Goal: Task Accomplishment & Management: Manage account settings

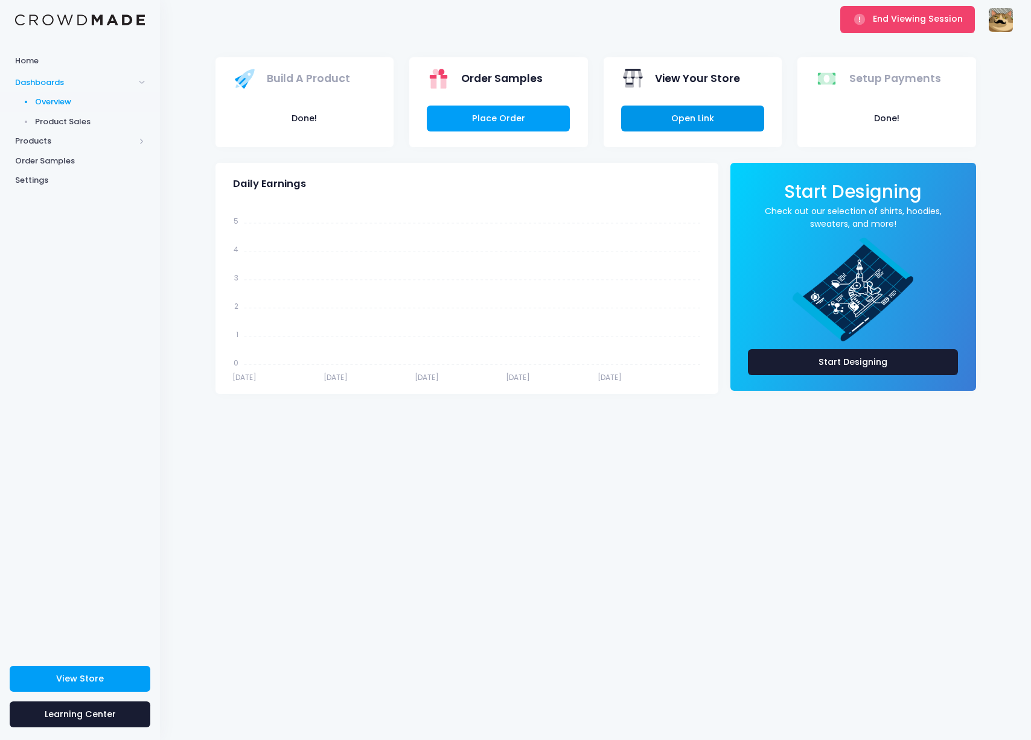
click at [674, 112] on link "Open Link" at bounding box center [692, 119] width 143 height 26
click at [532, 119] on link "Place Order" at bounding box center [498, 119] width 143 height 26
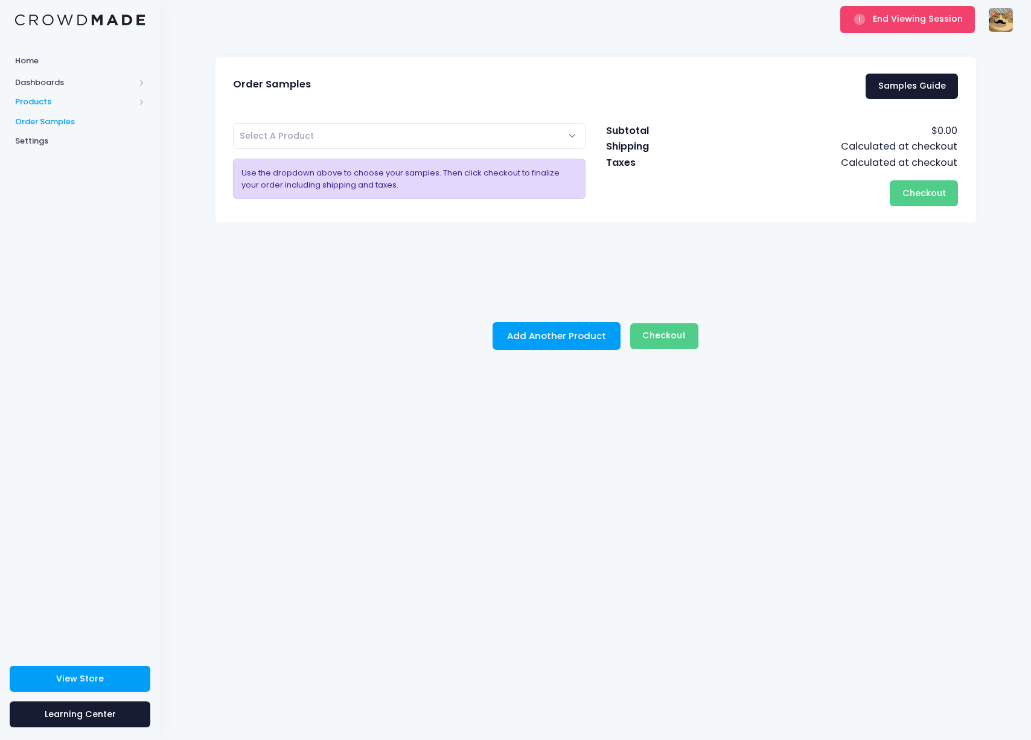
click at [53, 94] on span "Products" at bounding box center [80, 102] width 160 height 20
click at [44, 57] on span "Home" at bounding box center [80, 61] width 130 height 12
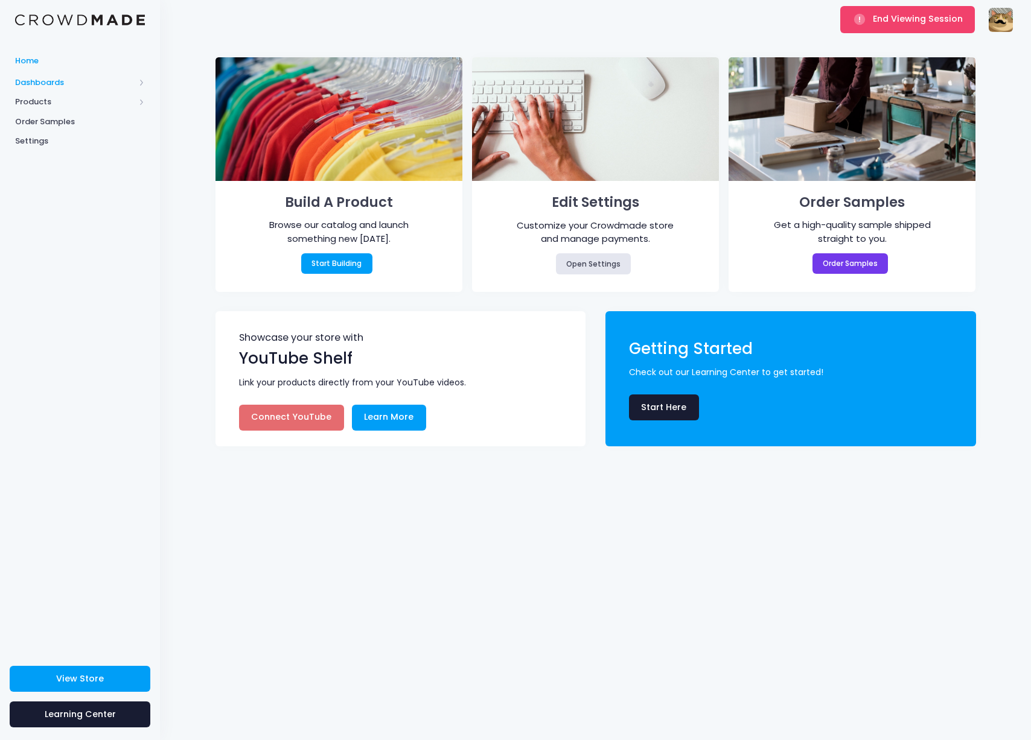
click at [43, 77] on span "Dashboards" at bounding box center [74, 83] width 119 height 12
click at [60, 103] on span "Overview" at bounding box center [90, 102] width 110 height 12
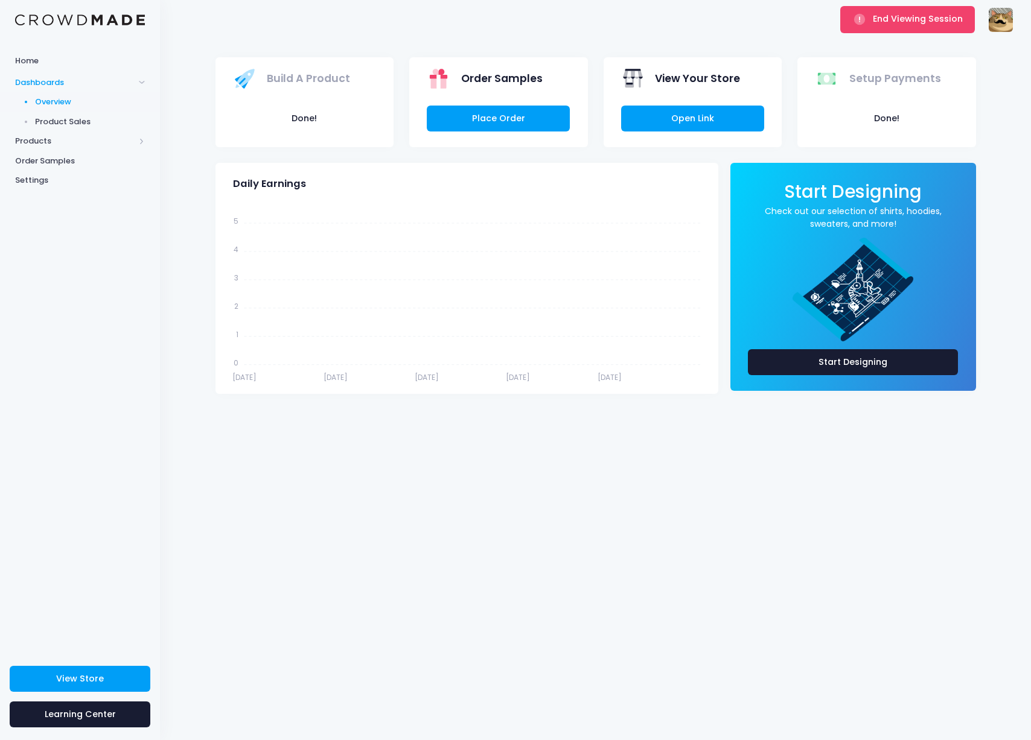
click at [67, 118] on span "Product Sales" at bounding box center [90, 122] width 110 height 12
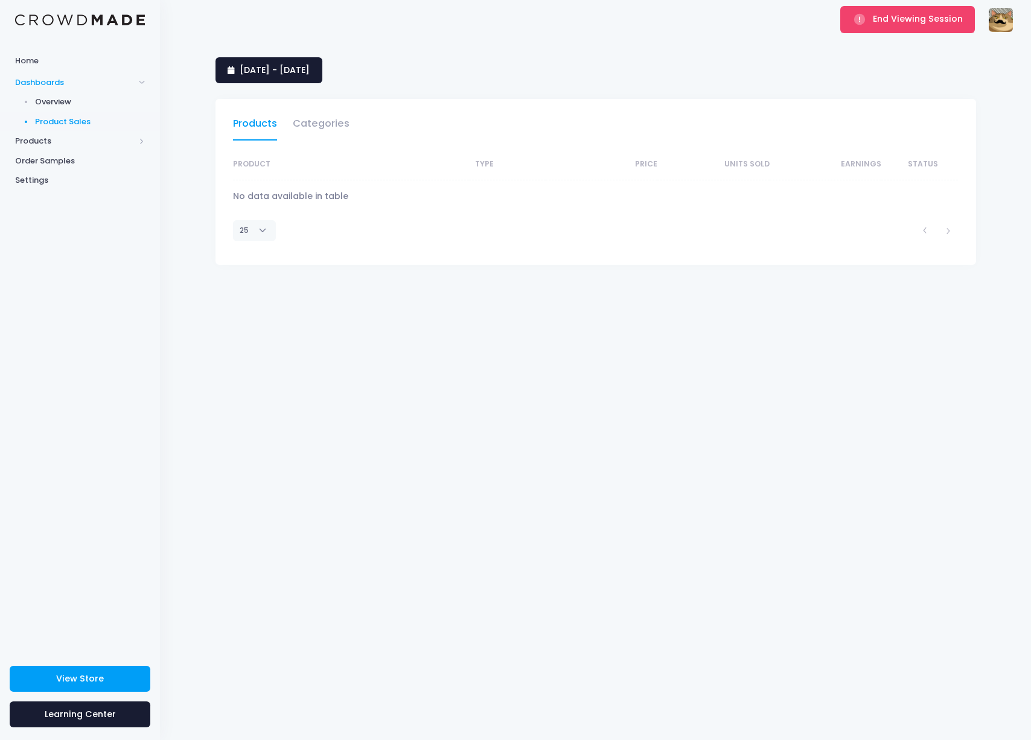
select select "25"
click at [869, 28] on button "End Viewing Session" at bounding box center [907, 19] width 135 height 27
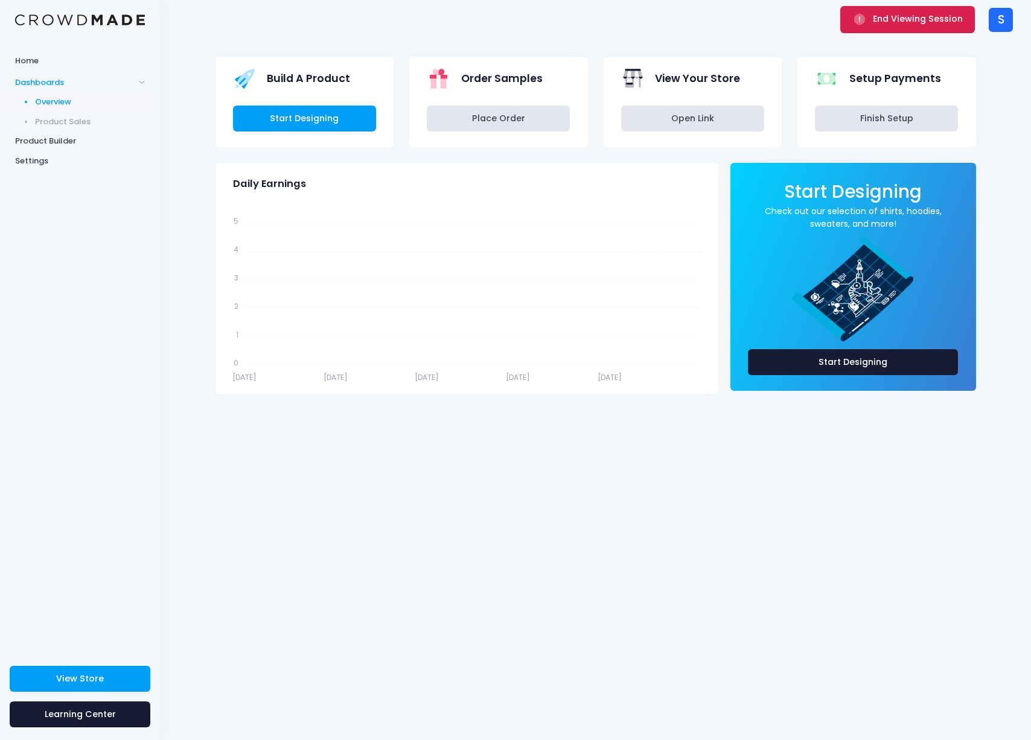
click at [899, 20] on span "End Viewing Session" at bounding box center [918, 19] width 90 height 12
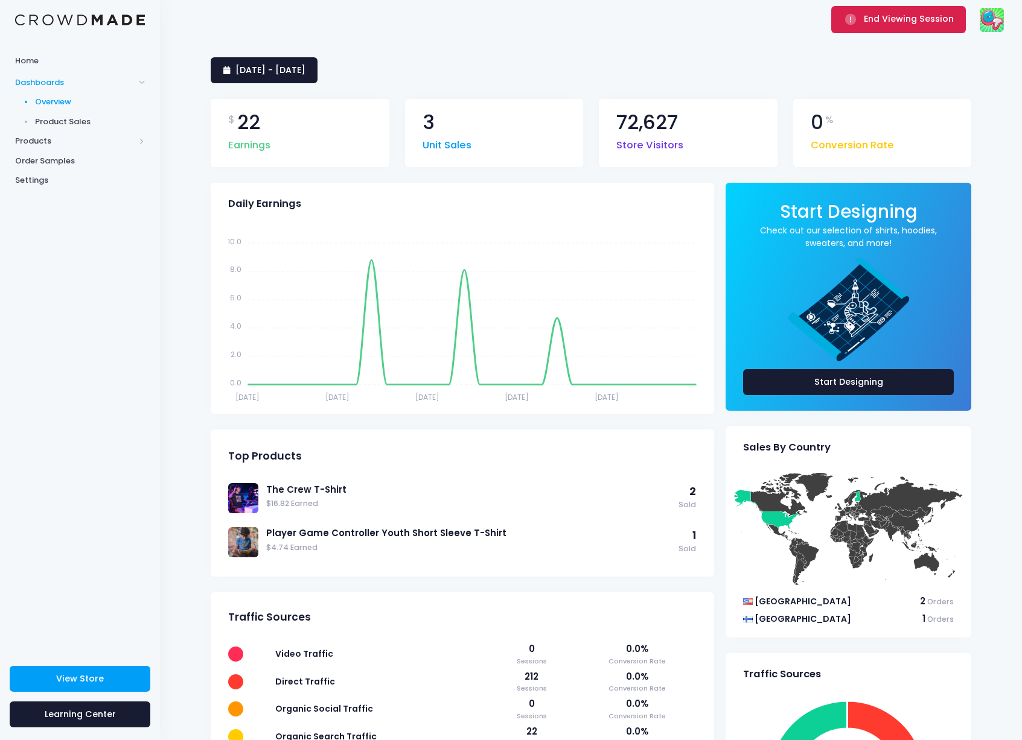
click at [900, 14] on span "End Viewing Session" at bounding box center [909, 19] width 90 height 12
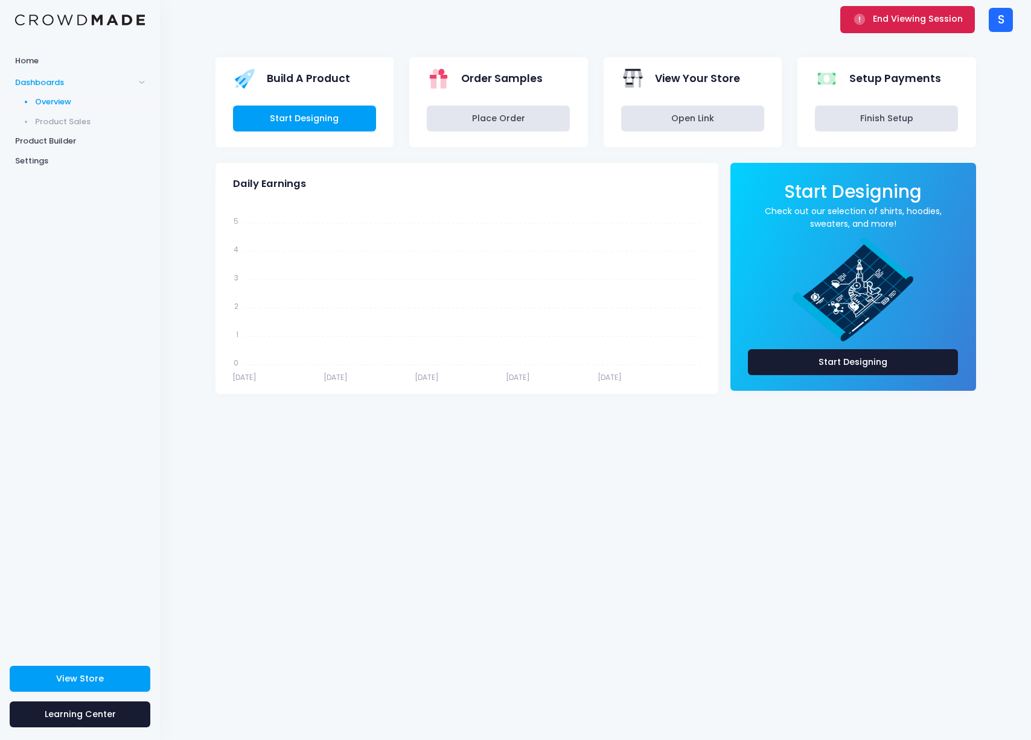
click at [876, 19] on span "End Viewing Session" at bounding box center [918, 19] width 90 height 12
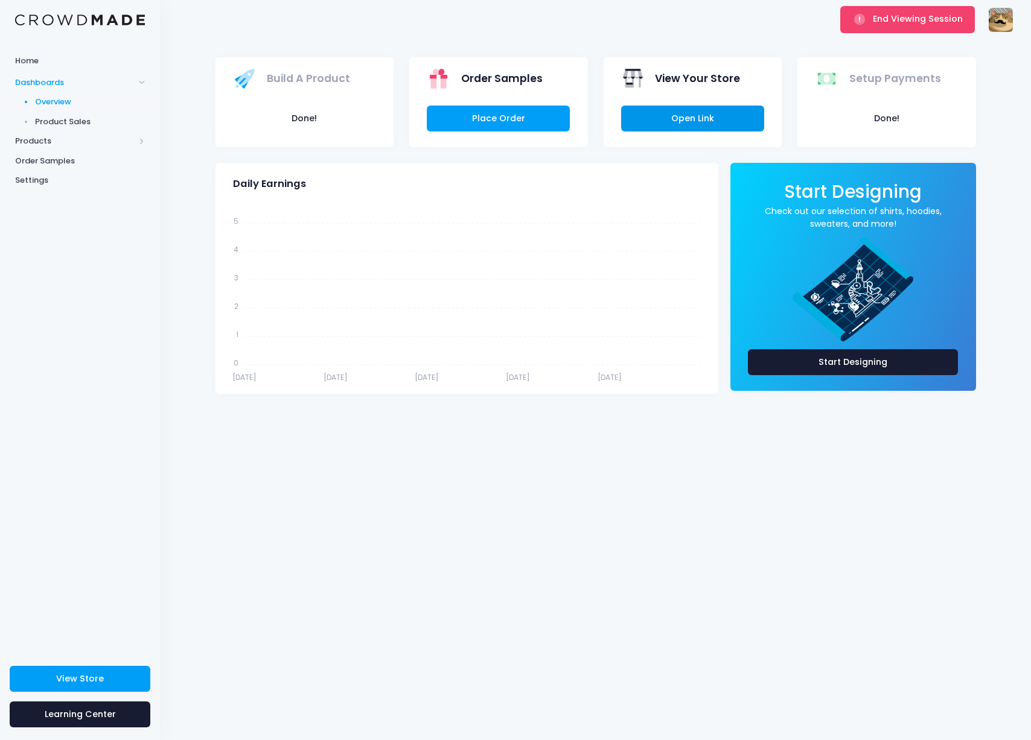
click at [690, 123] on link "Open Link" at bounding box center [692, 119] width 143 height 26
click at [543, 109] on link "Place Order" at bounding box center [498, 119] width 143 height 26
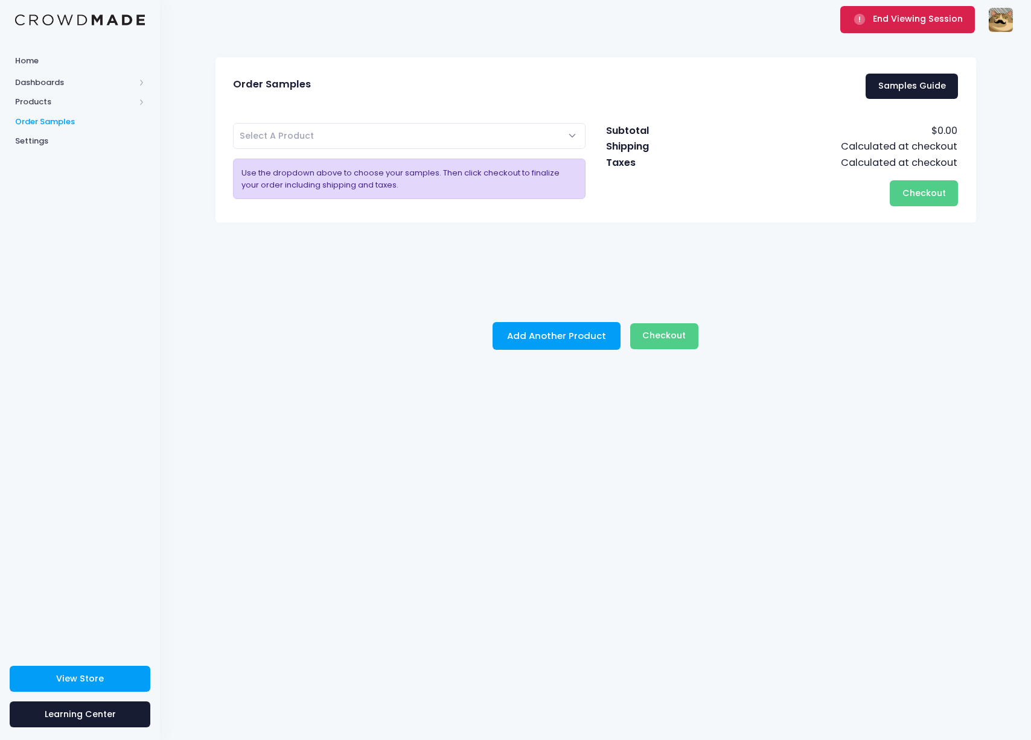
click at [905, 22] on span "End Viewing Session" at bounding box center [918, 19] width 90 height 12
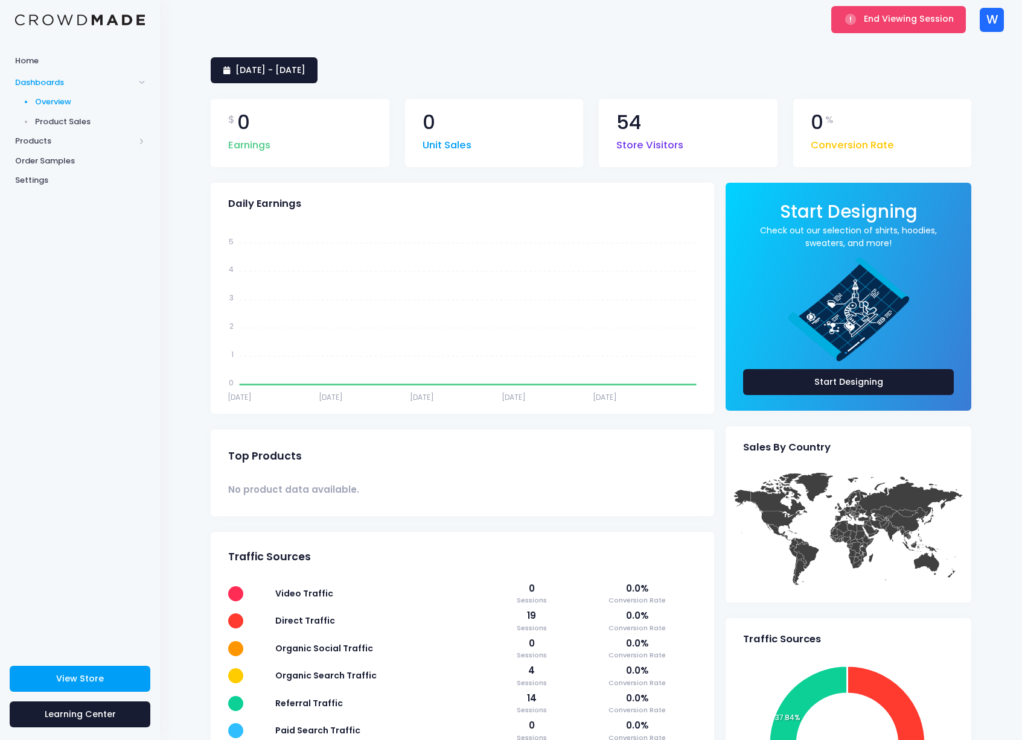
click at [987, 25] on div "W" at bounding box center [991, 20] width 24 height 24
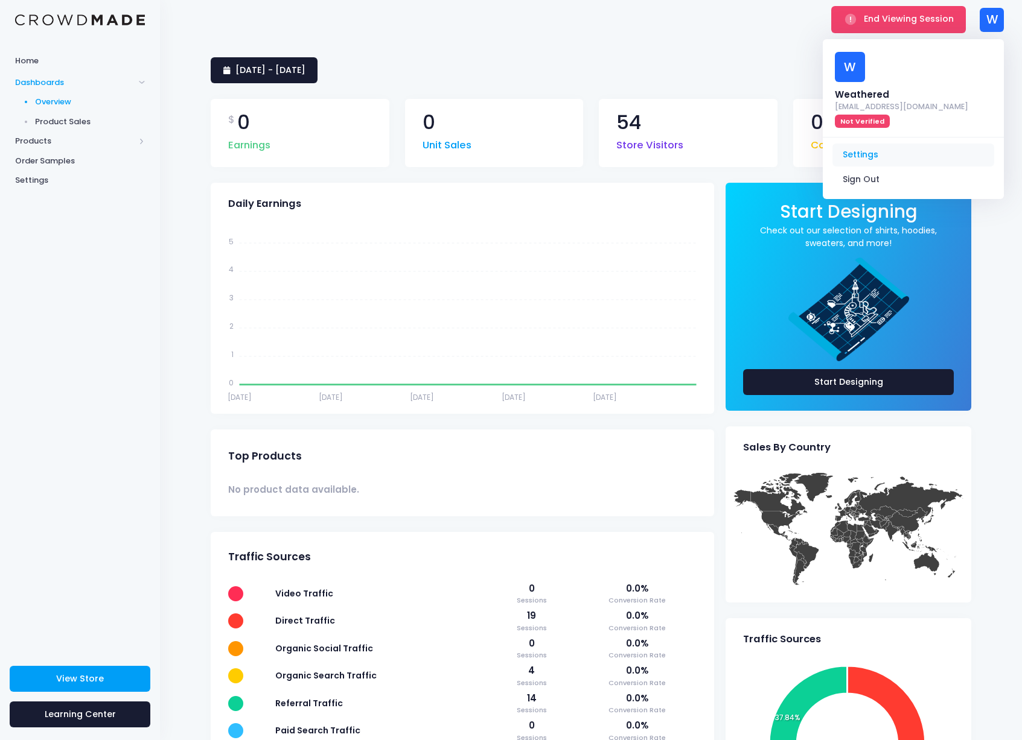
click at [867, 144] on link "Settings" at bounding box center [913, 155] width 162 height 23
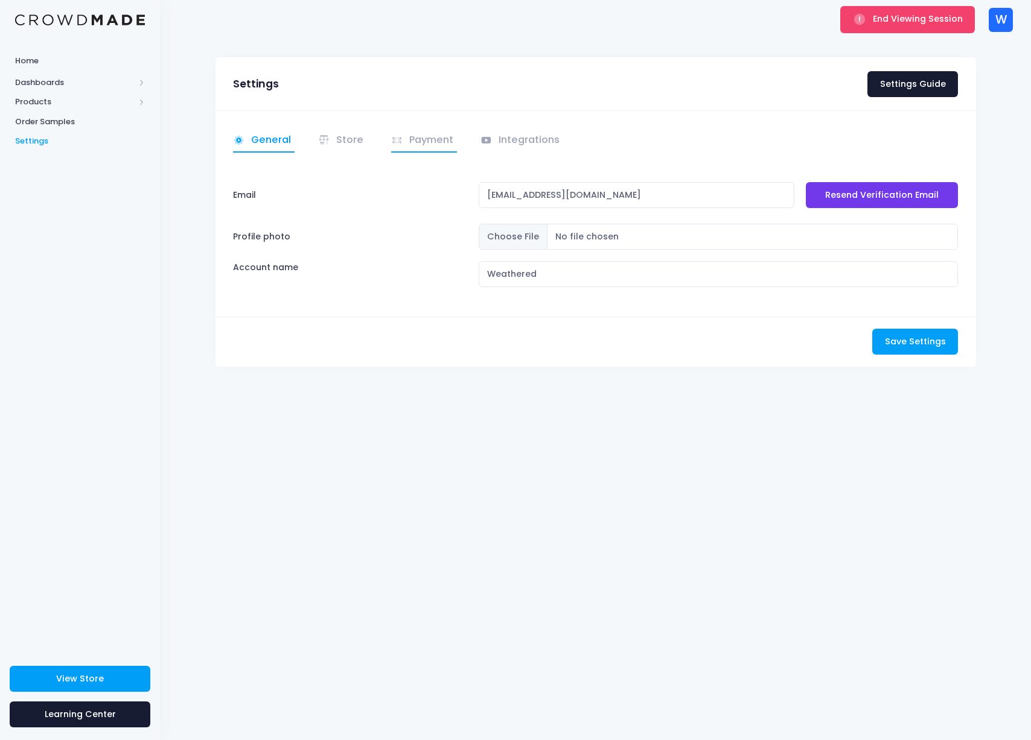
click at [447, 143] on link "Payment" at bounding box center [424, 141] width 66 height 24
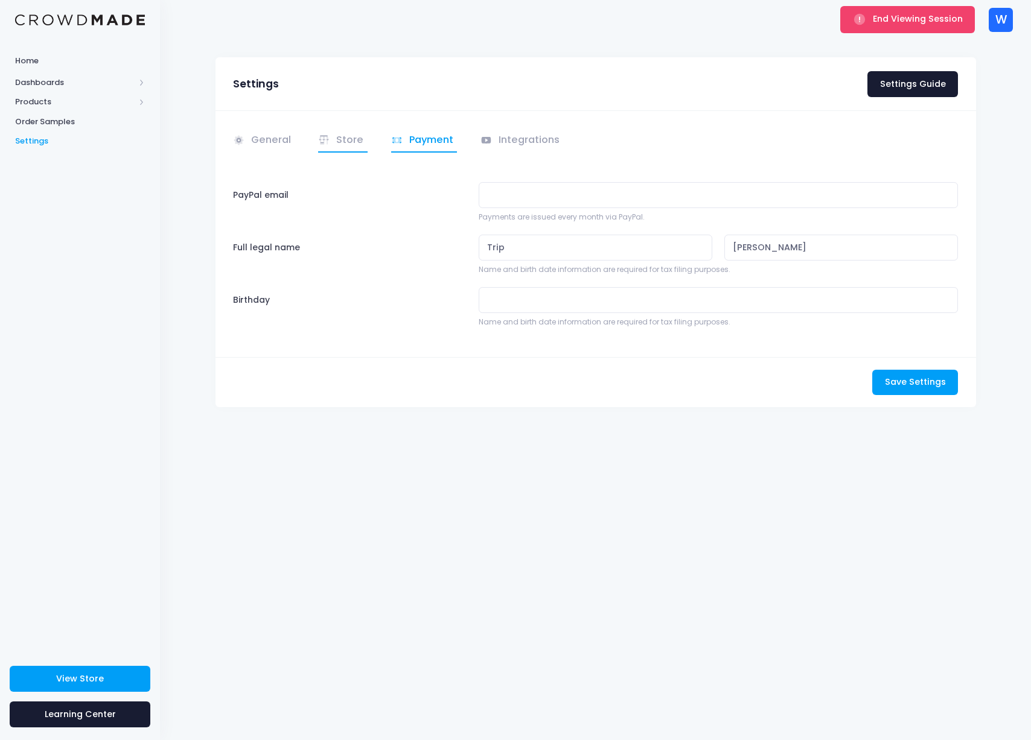
click at [349, 134] on link "Store" at bounding box center [342, 141] width 49 height 24
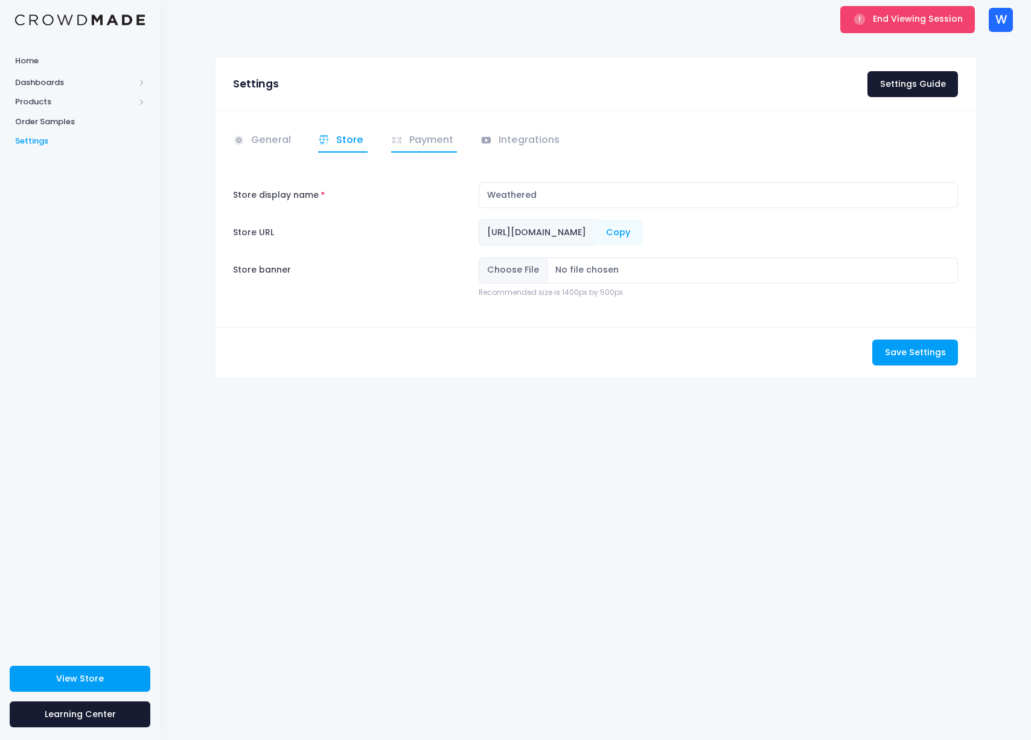
click at [417, 141] on link "Payment" at bounding box center [424, 141] width 66 height 24
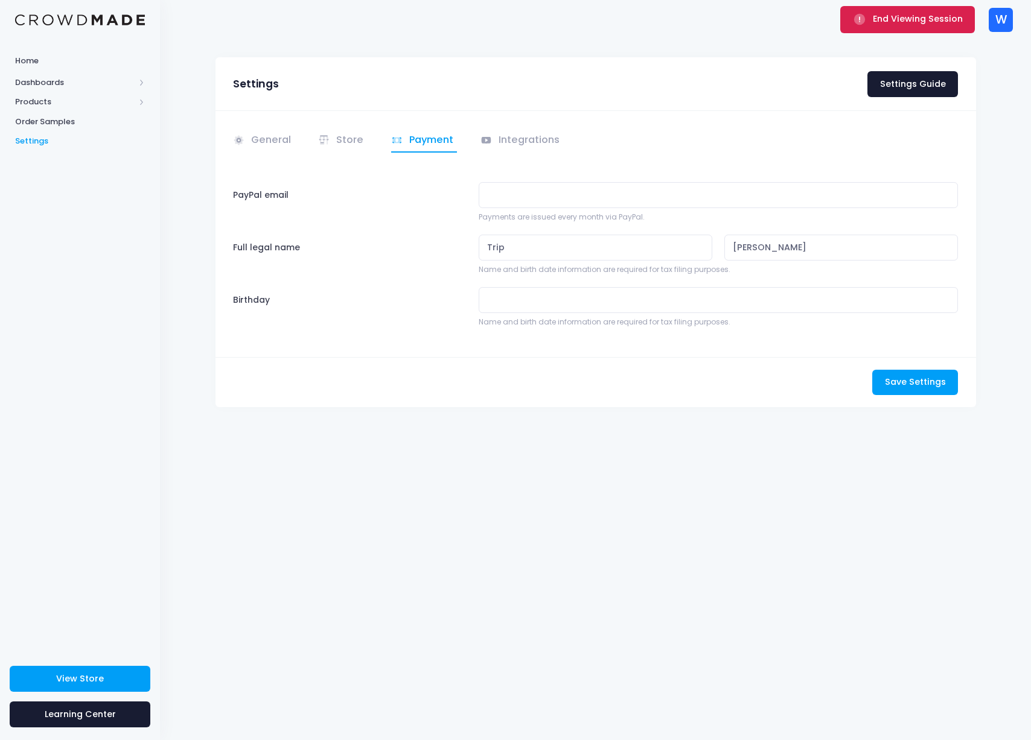
click at [924, 20] on span "End Viewing Session" at bounding box center [918, 19] width 90 height 12
